Goal: Task Accomplishment & Management: Use online tool/utility

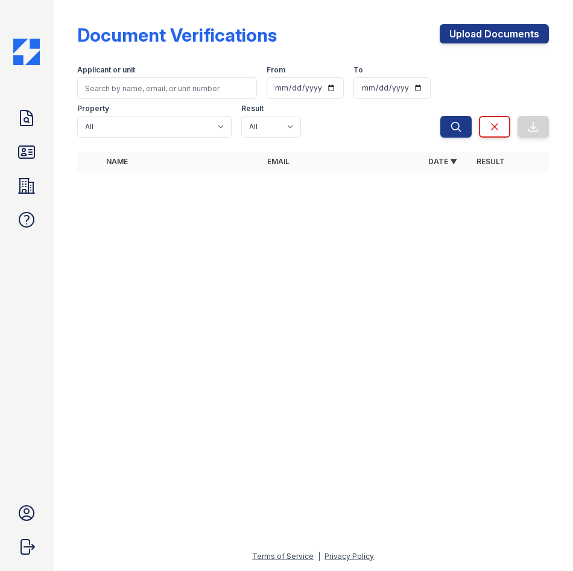
drag, startPoint x: 36, startPoint y: 190, endPoint x: 89, endPoint y: 183, distance: 53.5
click at [36, 190] on icon at bounding box center [26, 185] width 19 height 19
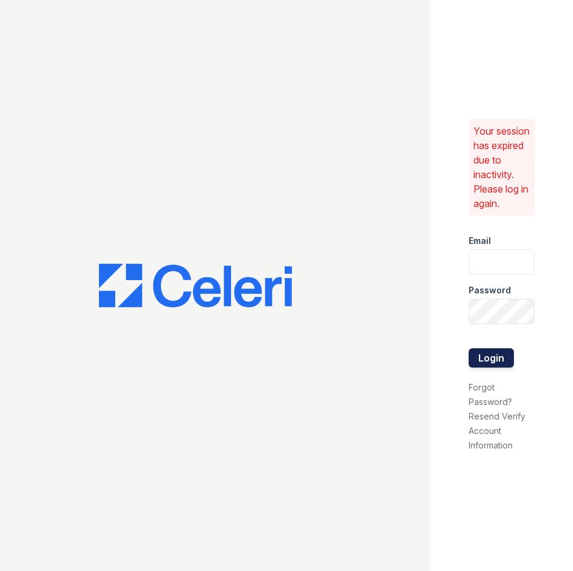
type input "haven1@cafmanagement.com"
click at [486, 362] on button "Login" at bounding box center [491, 357] width 45 height 19
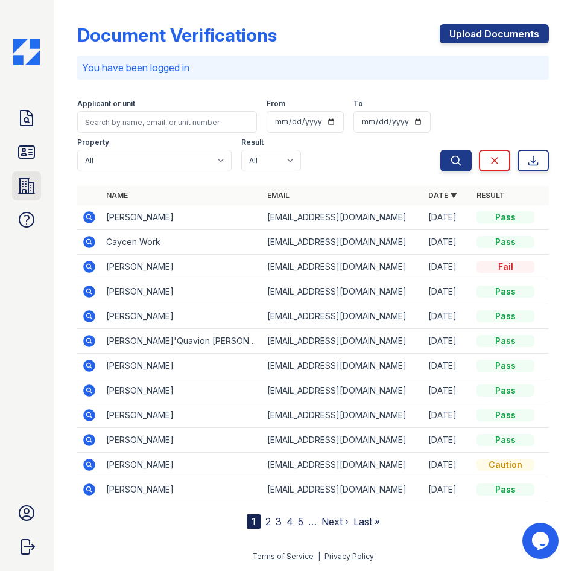
click at [21, 192] on icon at bounding box center [26, 185] width 19 height 19
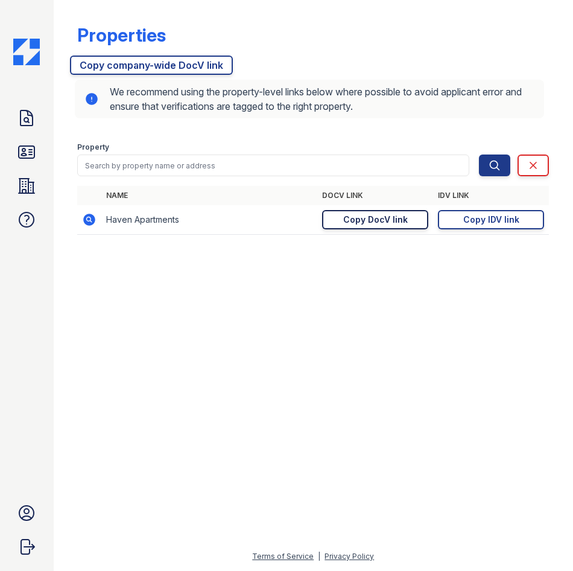
click at [391, 219] on div "Copy DocV link" at bounding box center [375, 220] width 65 height 12
click at [506, 221] on div "Copy IDV link" at bounding box center [492, 220] width 56 height 12
drag, startPoint x: 400, startPoint y: 222, endPoint x: 377, endPoint y: 225, distance: 23.7
click at [400, 222] on div "Copy DocV link" at bounding box center [375, 220] width 65 height 12
click at [113, 337] on div at bounding box center [313, 407] width 481 height 283
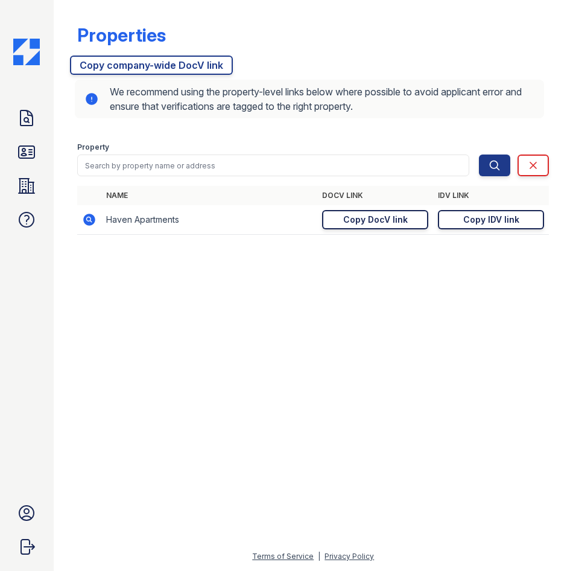
click at [360, 217] on div "Copy DocV link" at bounding box center [375, 220] width 65 height 12
click at [483, 221] on div "Copy IDV link" at bounding box center [492, 220] width 56 height 12
